Goal: Transaction & Acquisition: Download file/media

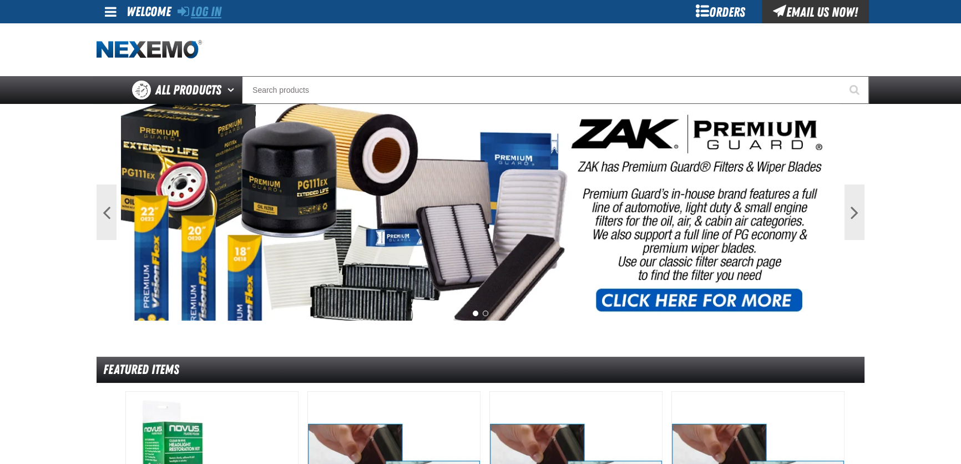
click at [203, 16] on link "Log In" at bounding box center [200, 12] width 44 height 16
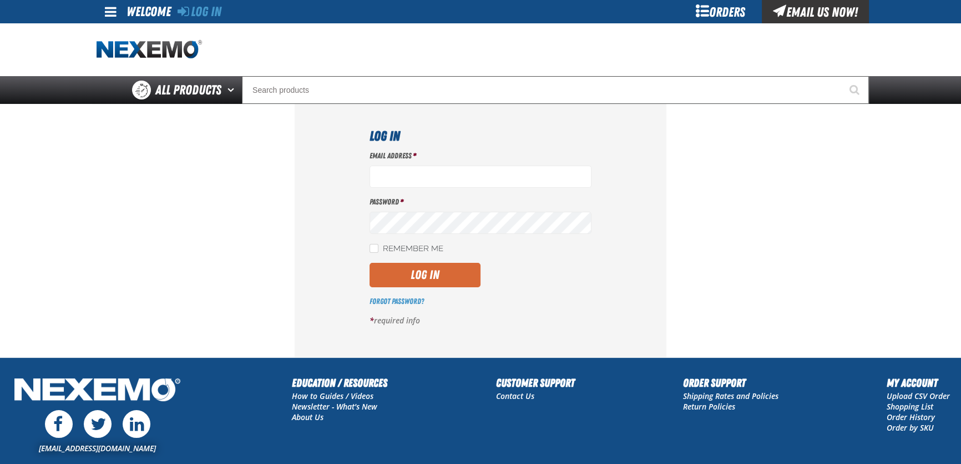
type input "[EMAIL_ADDRESS][DOMAIN_NAME]"
click at [400, 281] on button "Log In" at bounding box center [425, 275] width 111 height 24
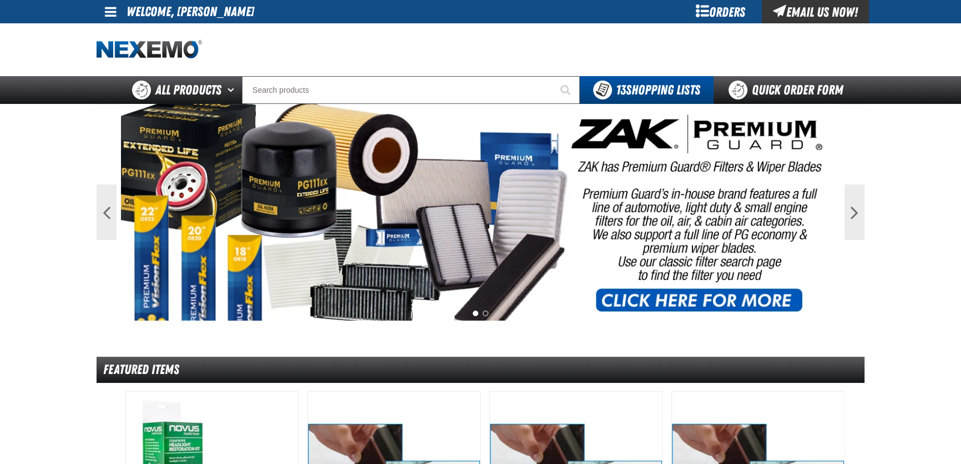
click at [112, 16] on span at bounding box center [111, 11] width 12 height 13
click at [134, 32] on link "My Account My Account" at bounding box center [126, 33] width 49 height 11
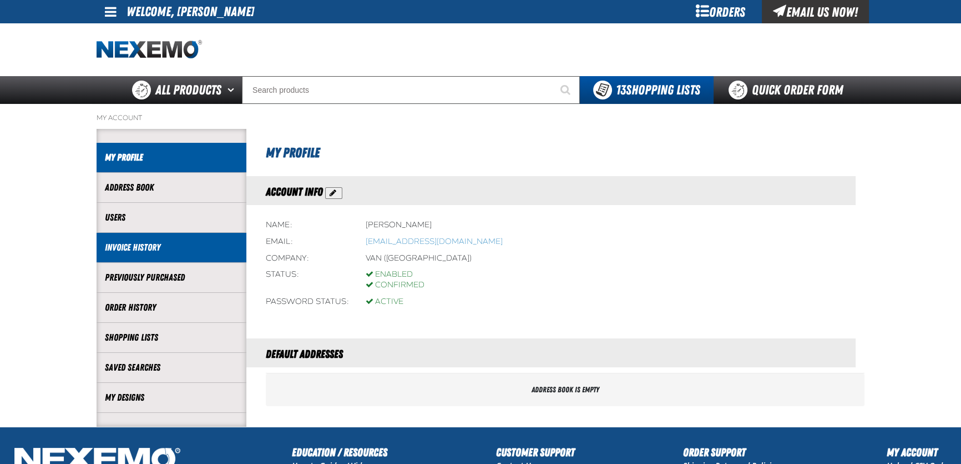
click at [146, 244] on link "Invoice History" at bounding box center [171, 247] width 133 height 13
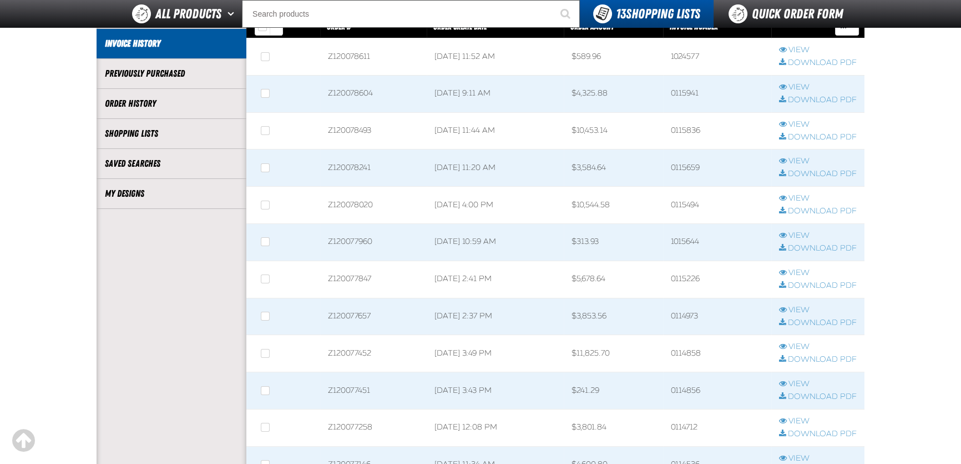
scroll to position [151, 0]
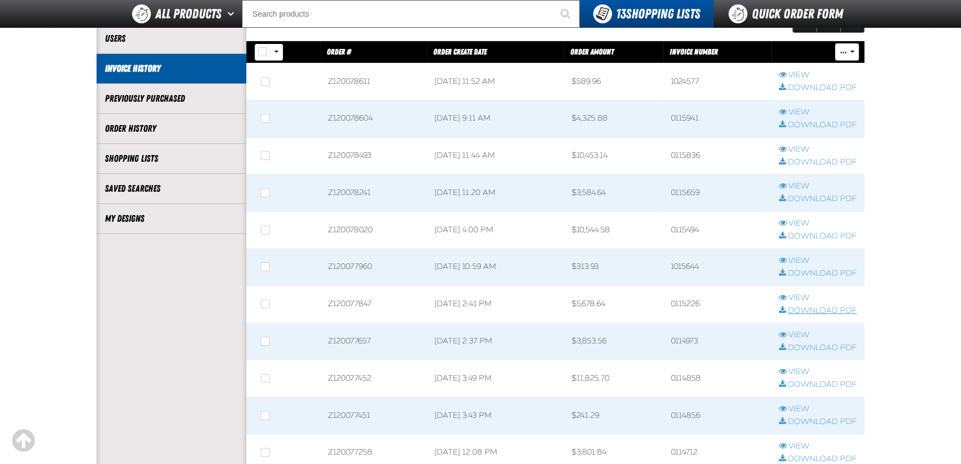
click at [804, 310] on link "Download PDF" at bounding box center [818, 310] width 78 height 11
click at [807, 200] on link "Download PDF" at bounding box center [818, 199] width 78 height 11
click at [803, 122] on link "Download PDF" at bounding box center [818, 125] width 78 height 11
